Goal: Task Accomplishment & Management: Manage account settings

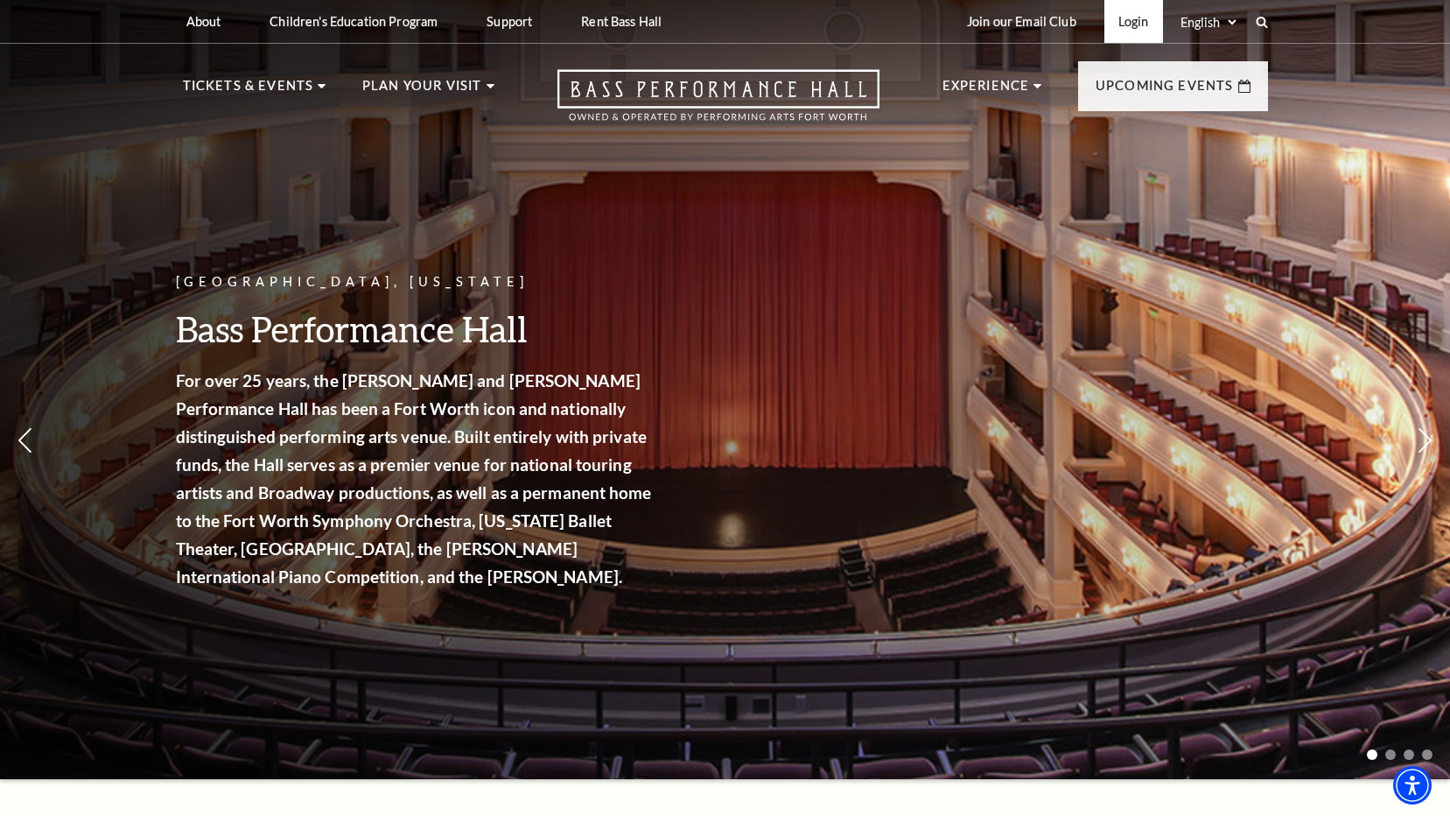
click at [1134, 19] on link "Login" at bounding box center [1134, 21] width 59 height 43
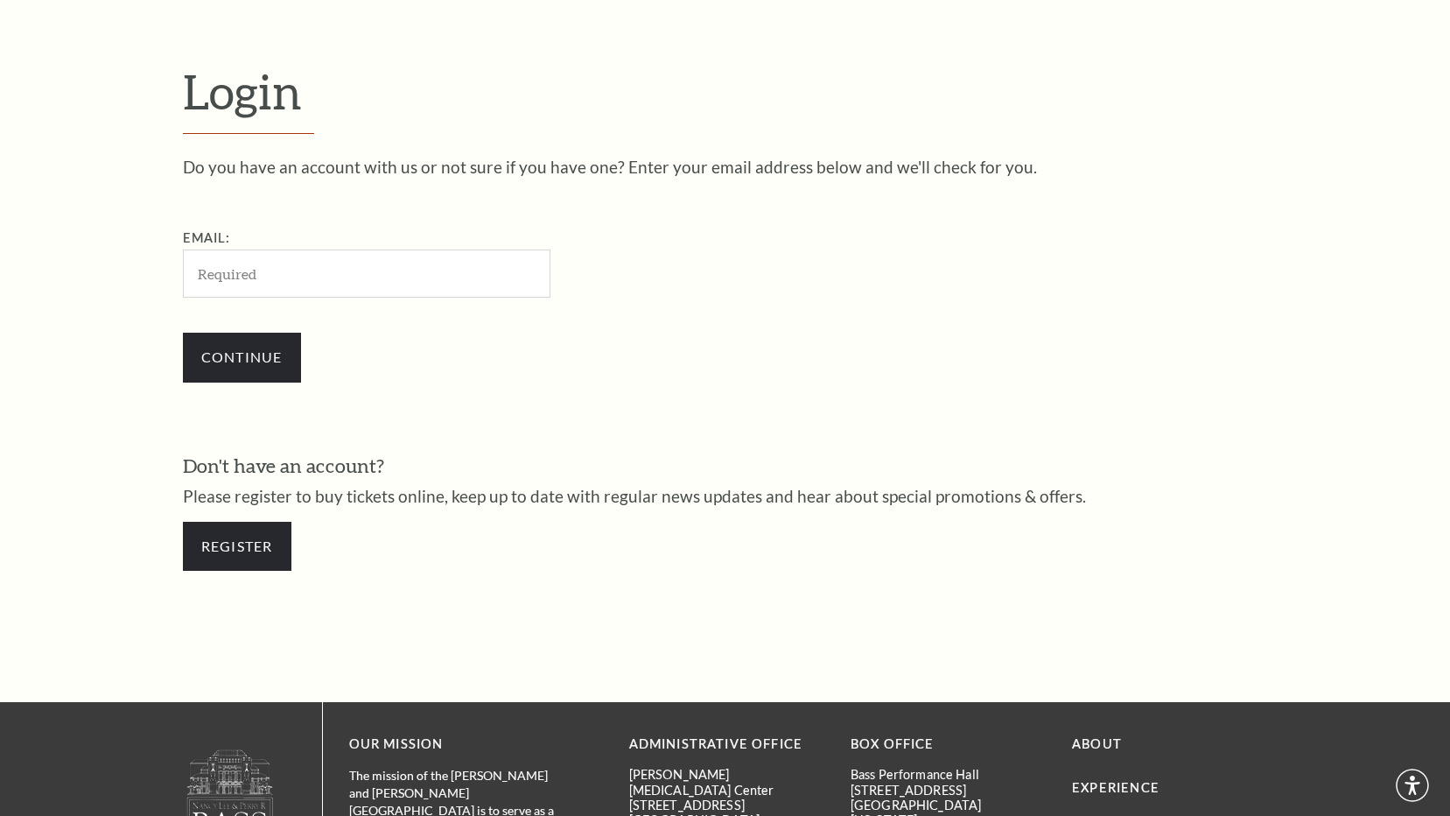
scroll to position [543, 0]
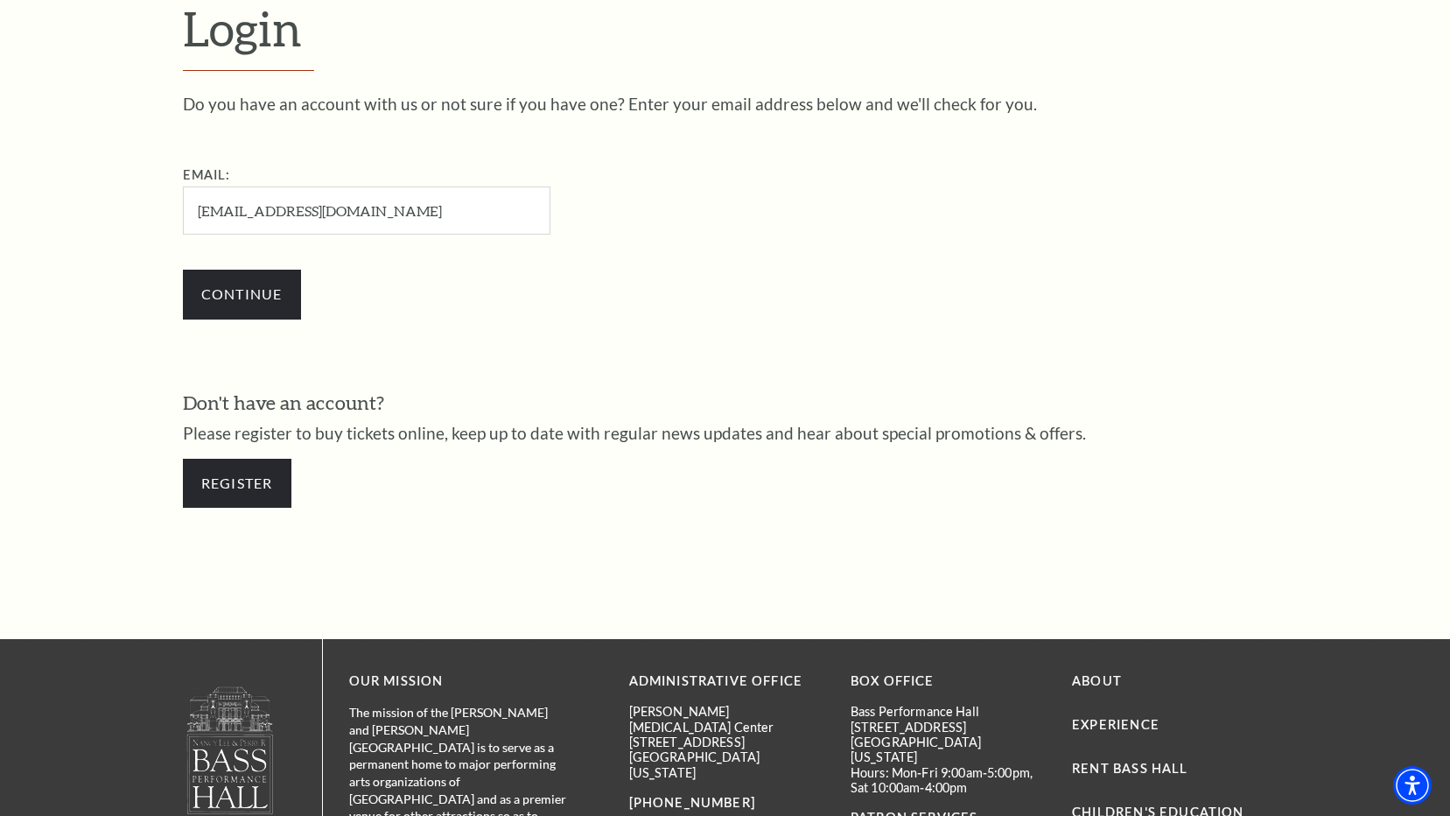
type input "[EMAIL_ADDRESS][DOMAIN_NAME]"
drag, startPoint x: 82, startPoint y: 359, endPoint x: 60, endPoint y: 344, distance: 26.5
click at [84, 359] on form "Login Do you have an account with us or not sure if you have one? Enter your em…" at bounding box center [725, 263] width 1450 height 754
click at [226, 295] on input "Continue" at bounding box center [242, 294] width 118 height 49
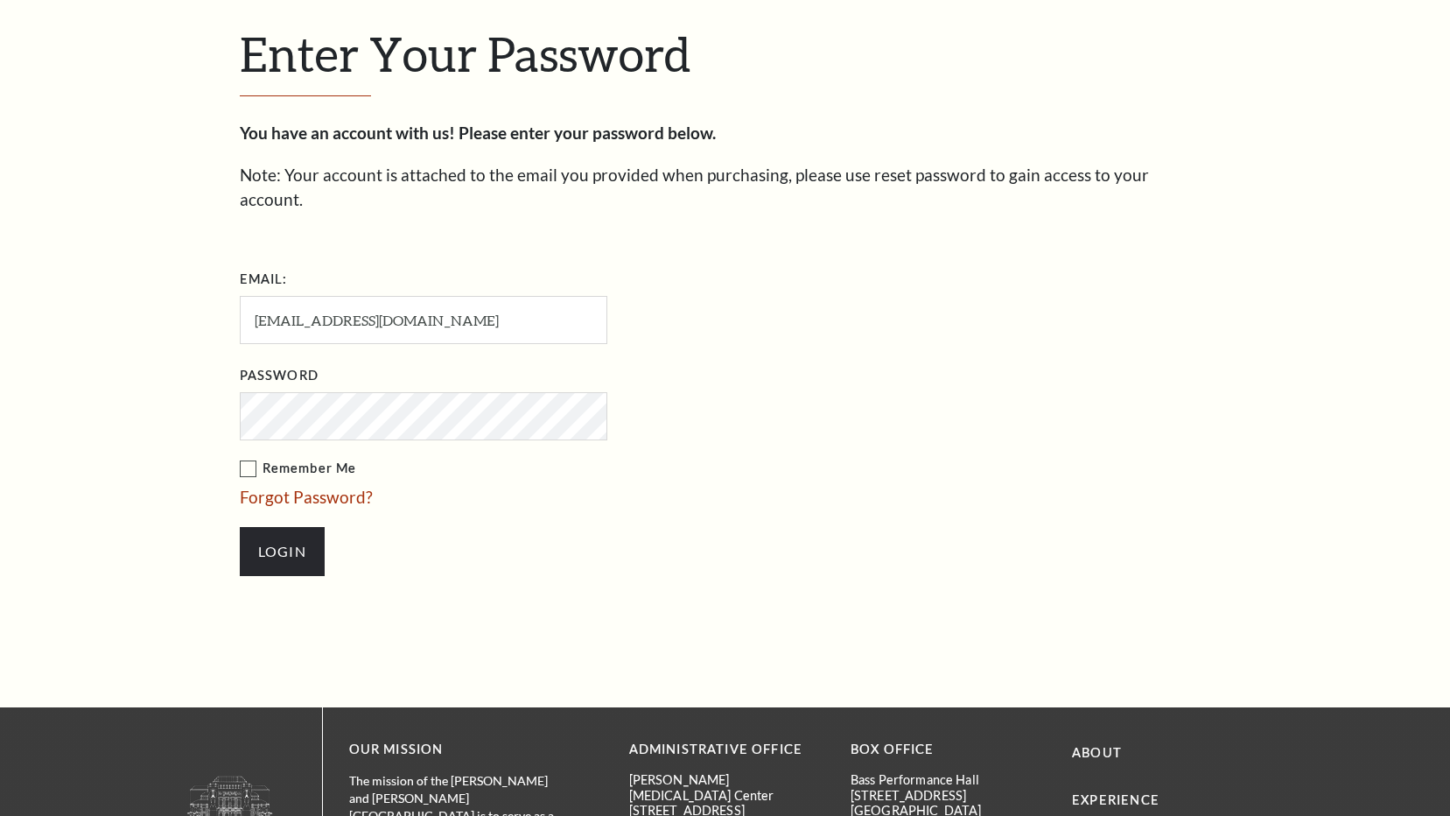
scroll to position [559, 0]
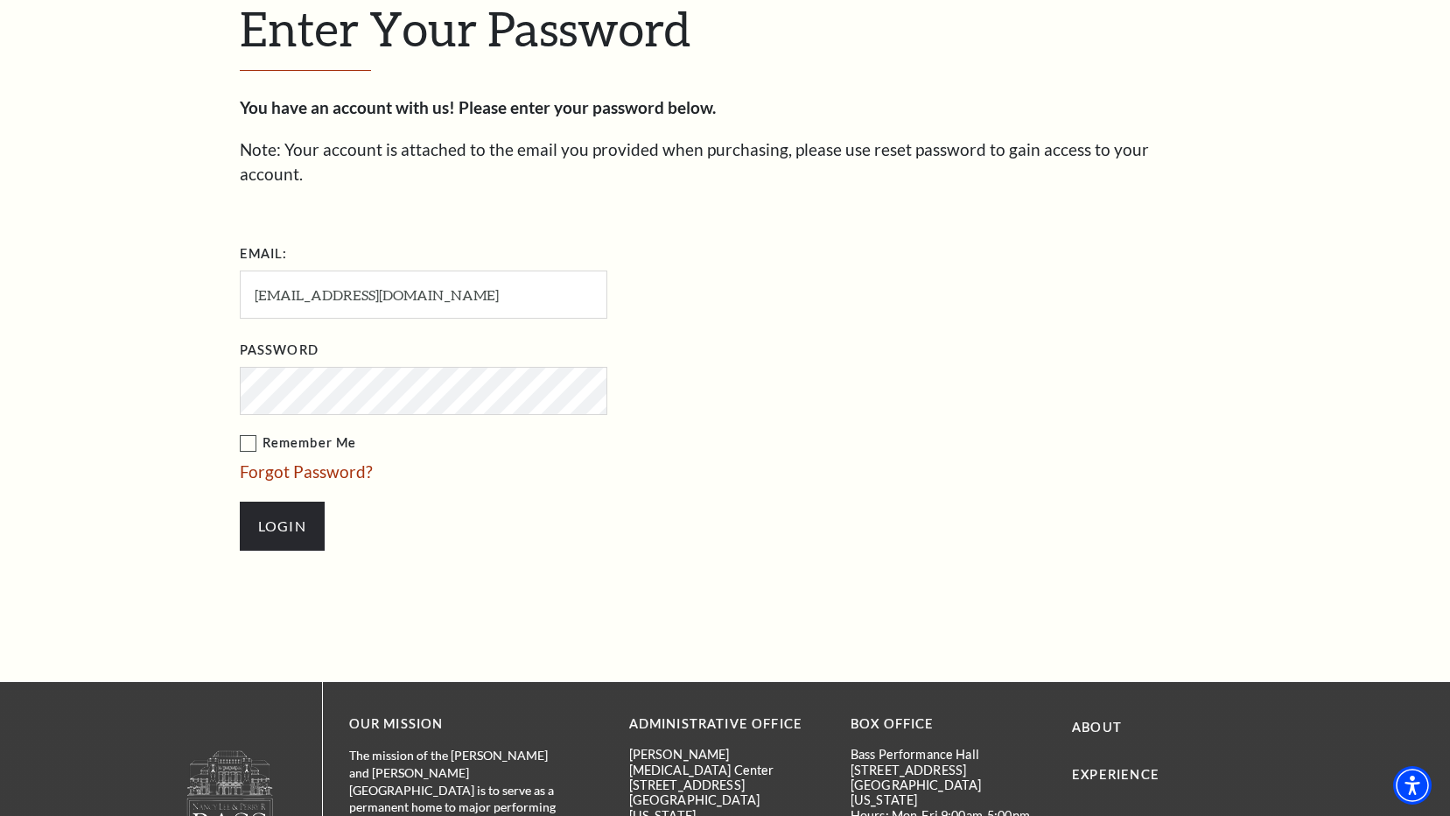
click at [246, 432] on label "Remember Me" at bounding box center [511, 443] width 543 height 22
click at [0, 0] on input "Remember Me" at bounding box center [0, 0] width 0 height 0
click at [281, 502] on input "Login" at bounding box center [282, 526] width 85 height 49
